Goal: Complete application form

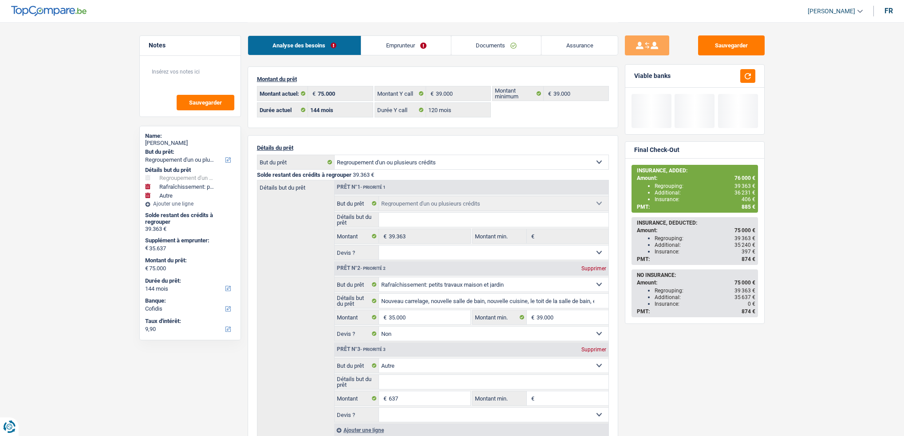
select select "refinancing"
select select "houseOrGarden"
select select "other"
select select "144"
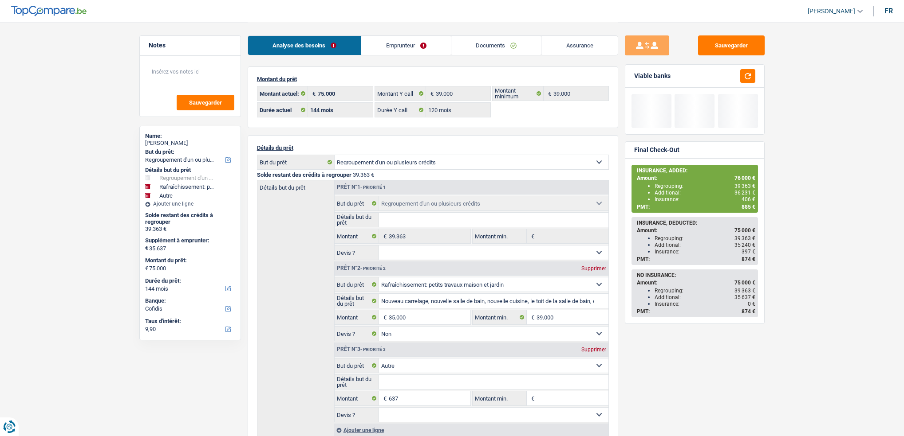
select select "144"
select select "120"
select select "refinancing"
select select "houseOrGarden"
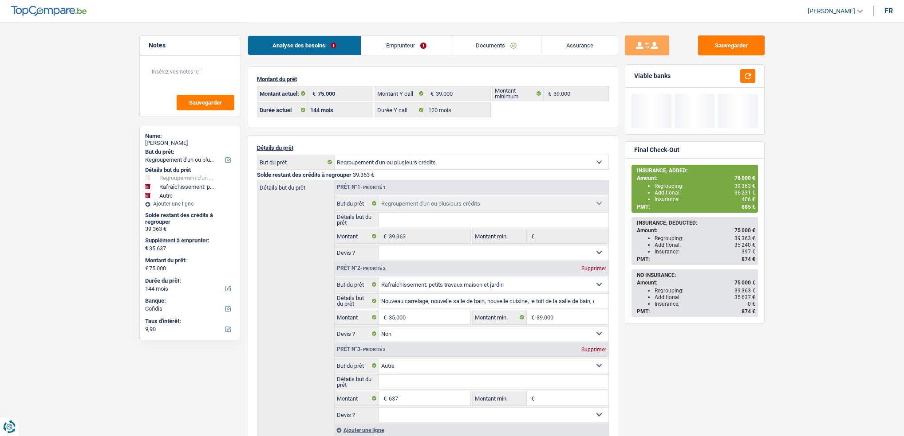
select select "false"
select select "other"
select select "144"
